Goal: Book appointment/travel/reservation

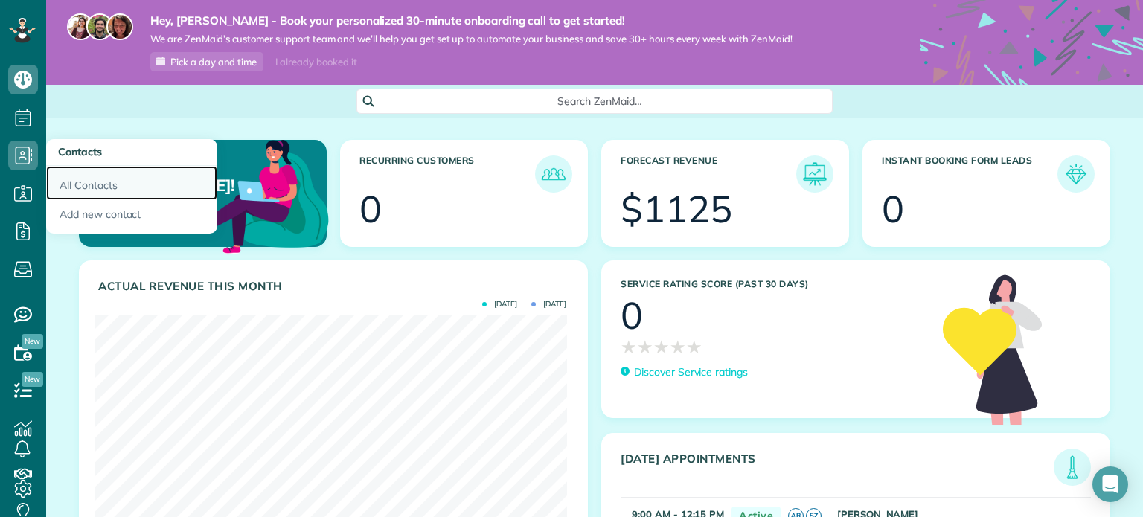
click at [66, 183] on link "All Contacts" at bounding box center [131, 183] width 171 height 34
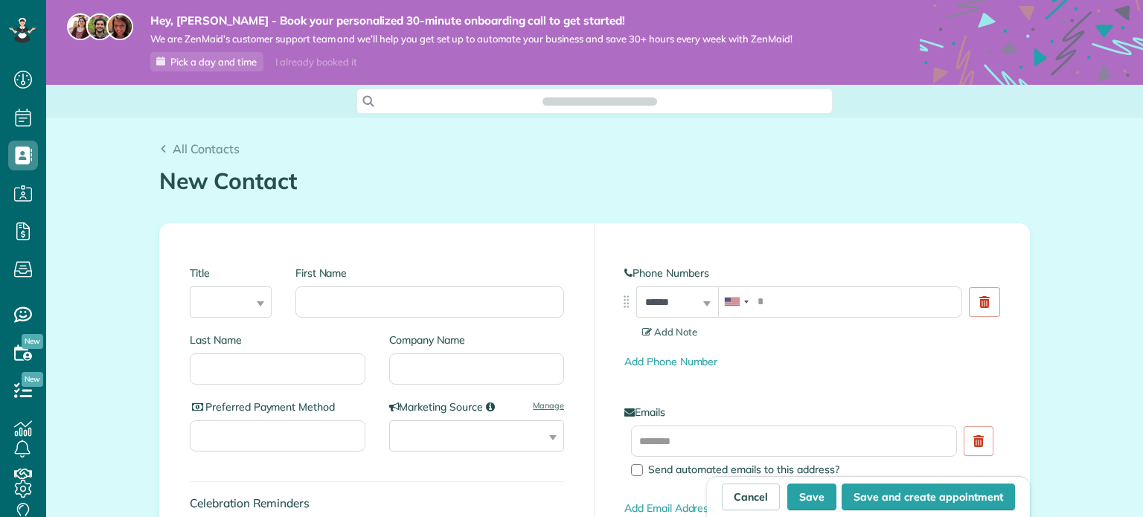
scroll to position [7, 7]
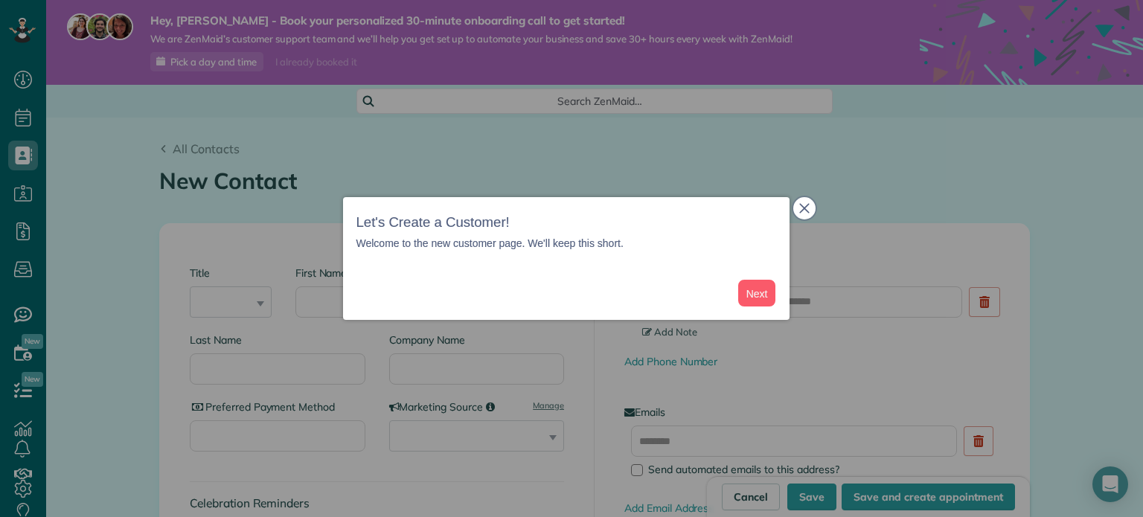
click at [796, 210] on button "close," at bounding box center [804, 208] width 22 height 22
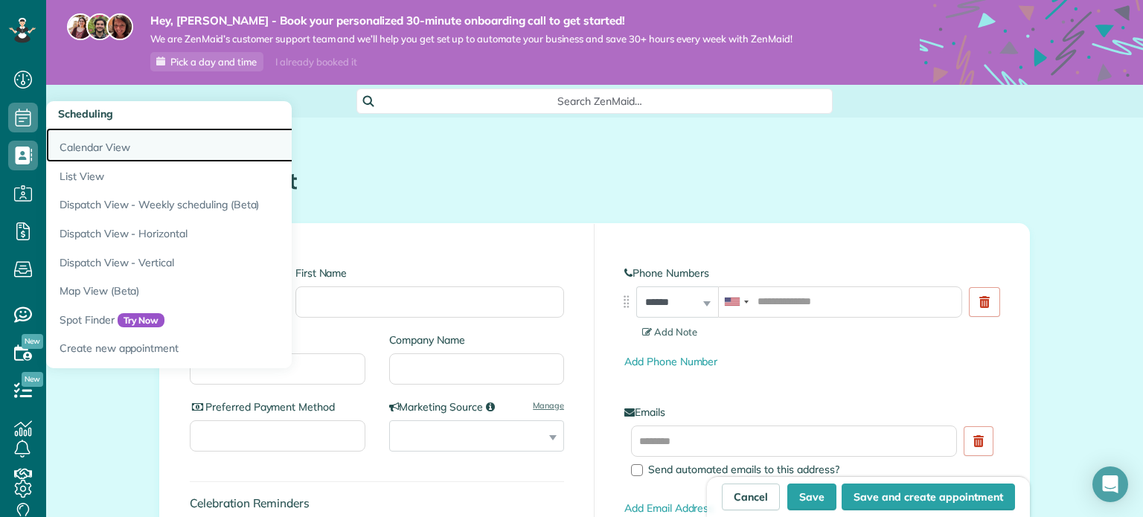
click at [89, 144] on link "Calendar View" at bounding box center [232, 145] width 372 height 34
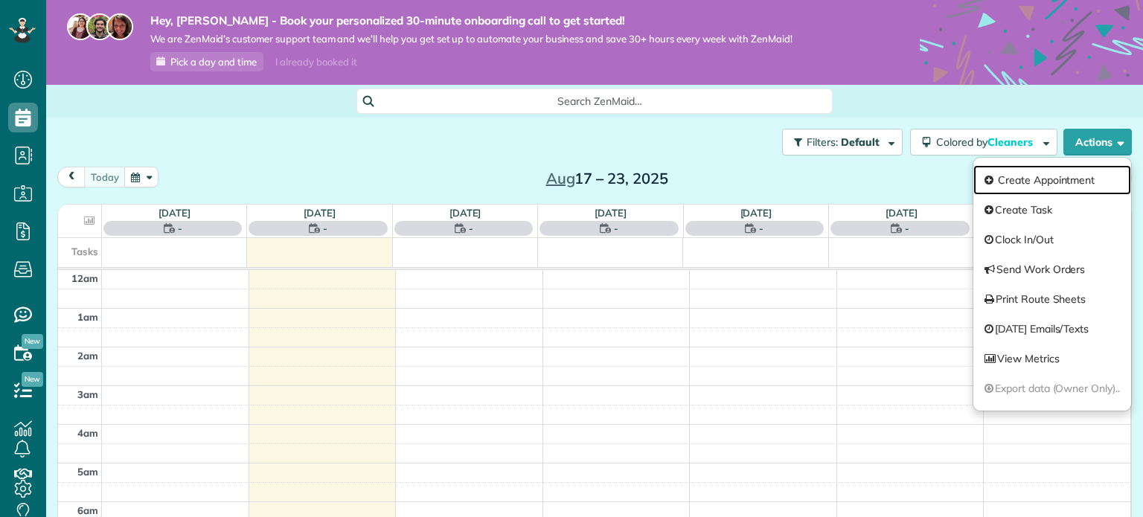
click at [1026, 184] on link "Create Appointment" at bounding box center [1052, 180] width 158 height 30
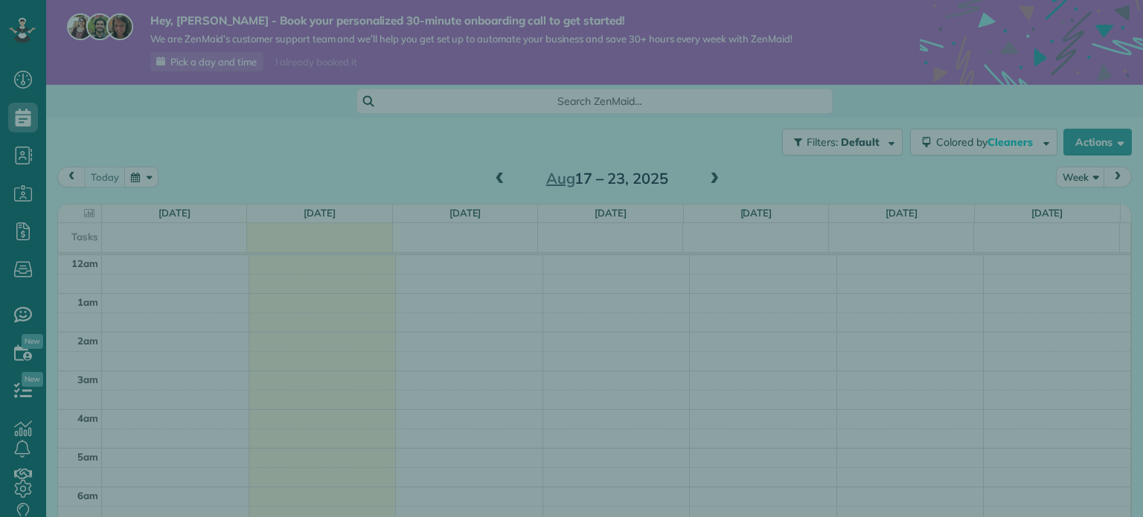
scroll to position [269, 0]
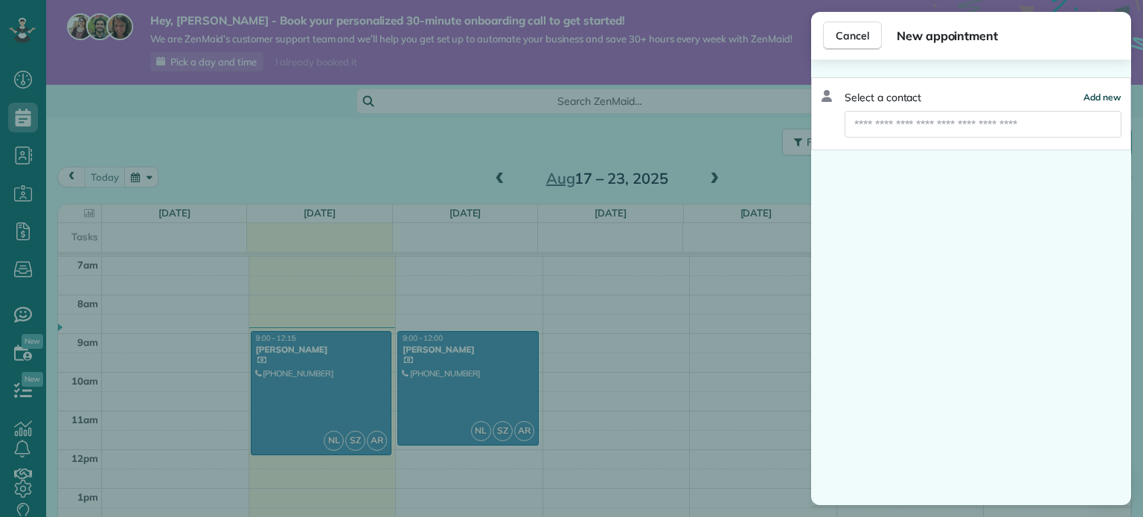
click at [1099, 94] on span "Add new" at bounding box center [1102, 96] width 38 height 11
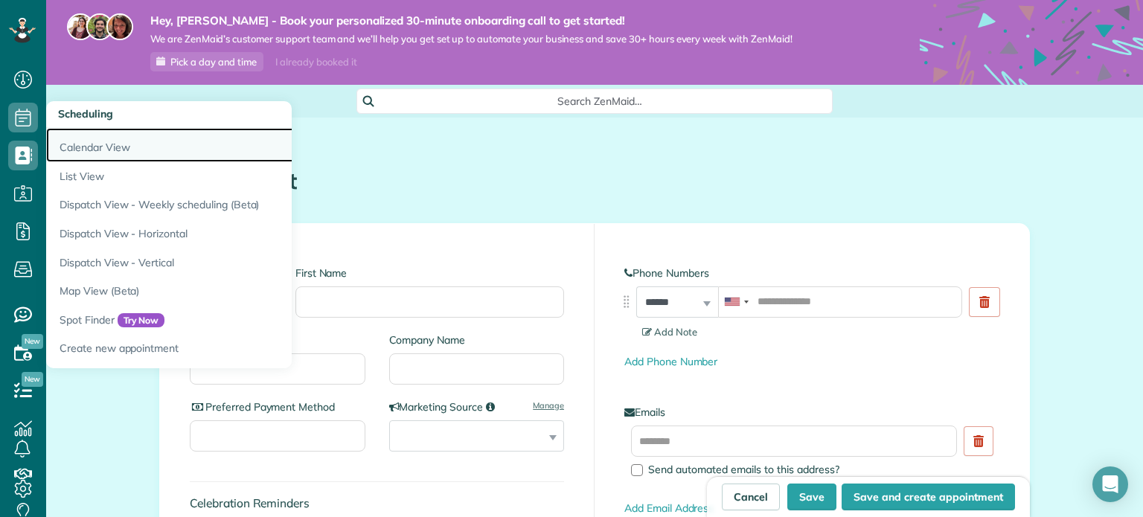
click at [77, 146] on link "Calendar View" at bounding box center [232, 145] width 372 height 34
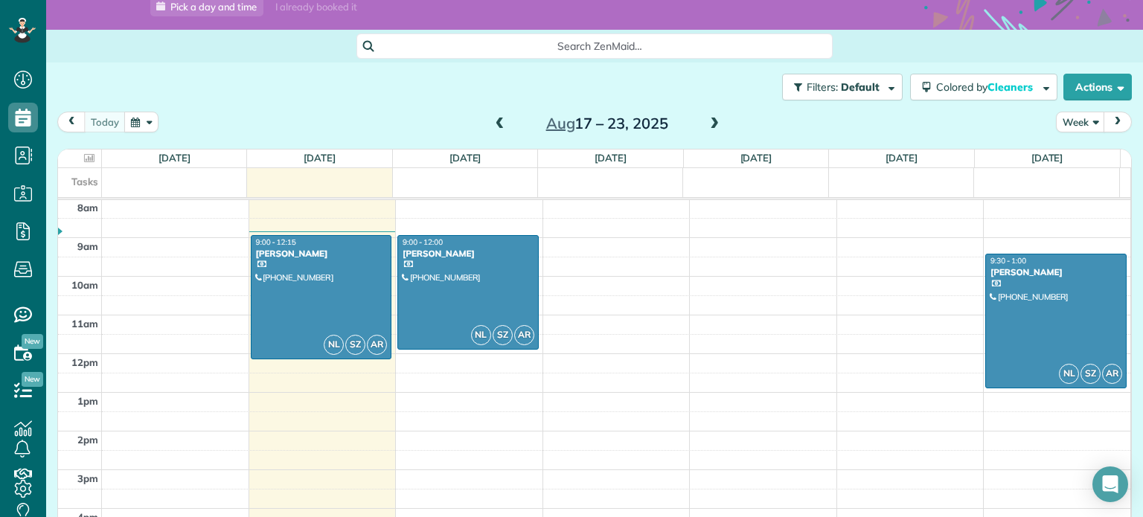
scroll to position [309, 0]
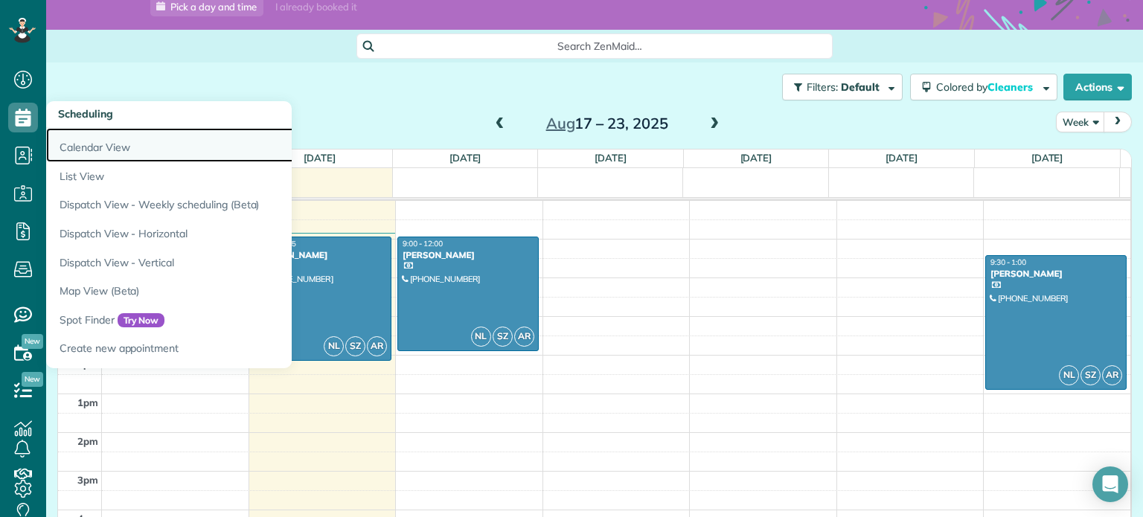
click at [83, 147] on link "Calendar View" at bounding box center [232, 145] width 372 height 34
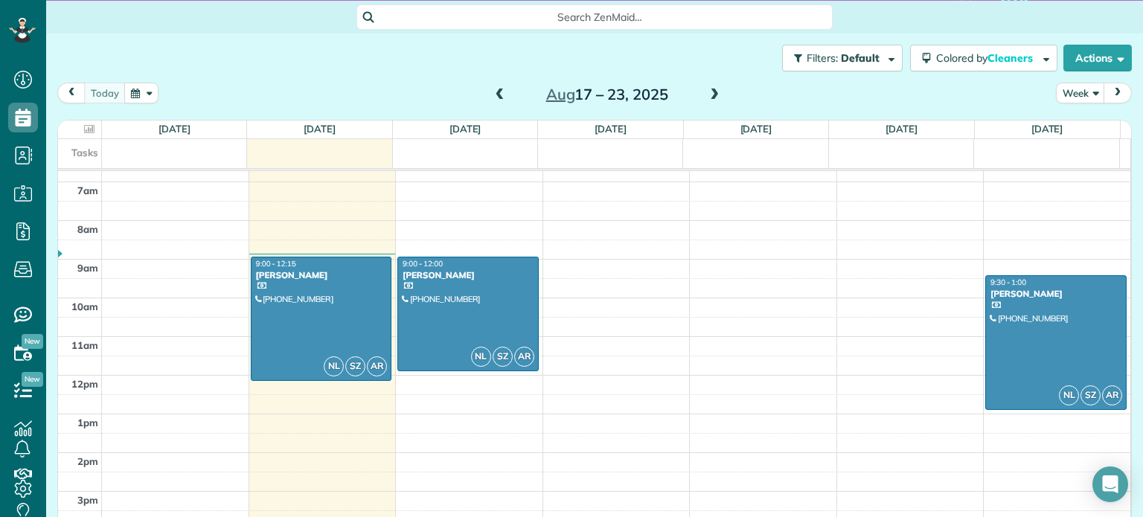
scroll to position [104, 0]
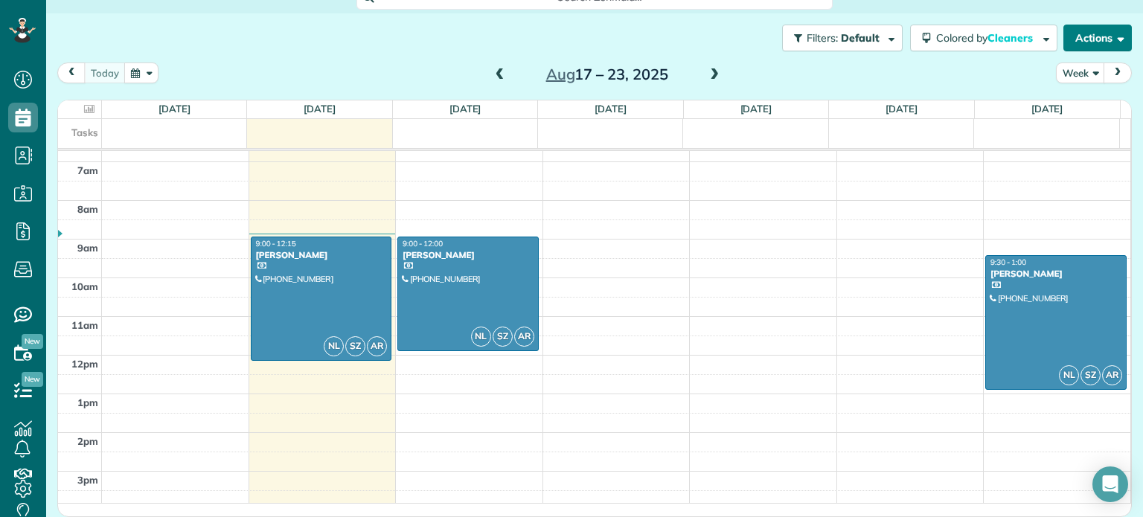
click at [1093, 36] on button "Actions" at bounding box center [1097, 38] width 68 height 27
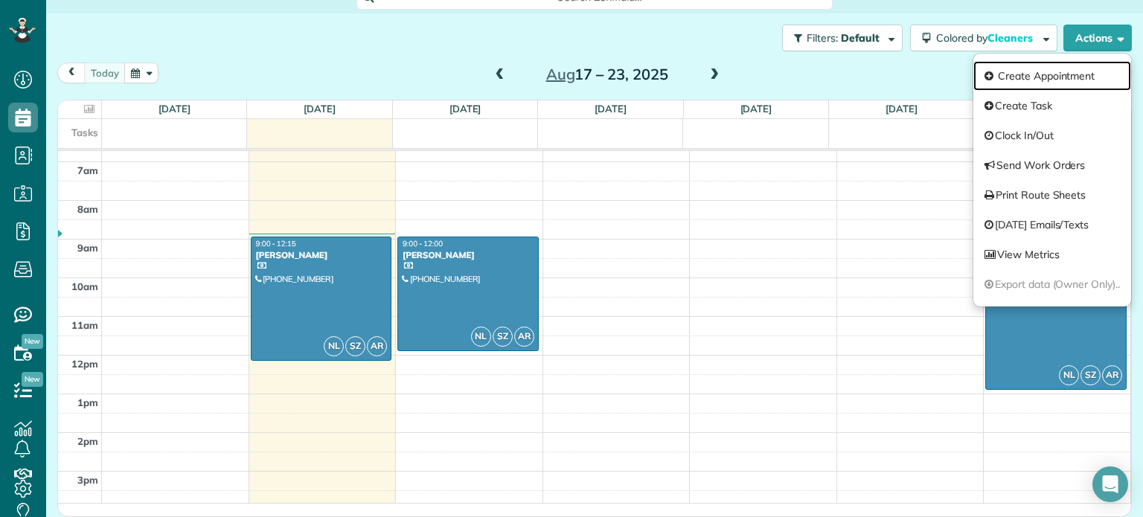
click at [1008, 78] on link "Create Appointment" at bounding box center [1052, 76] width 158 height 30
